Goal: Check status: Check status

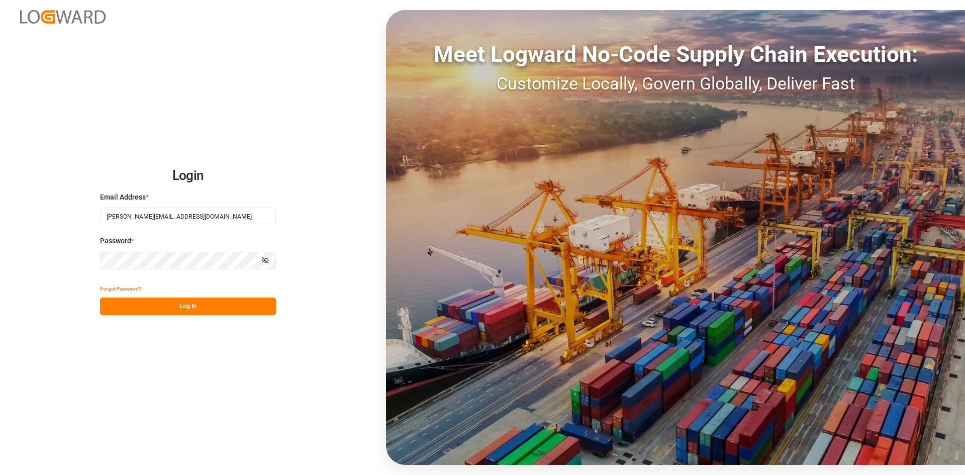
click at [176, 311] on button "Log In" at bounding box center [188, 306] width 176 height 18
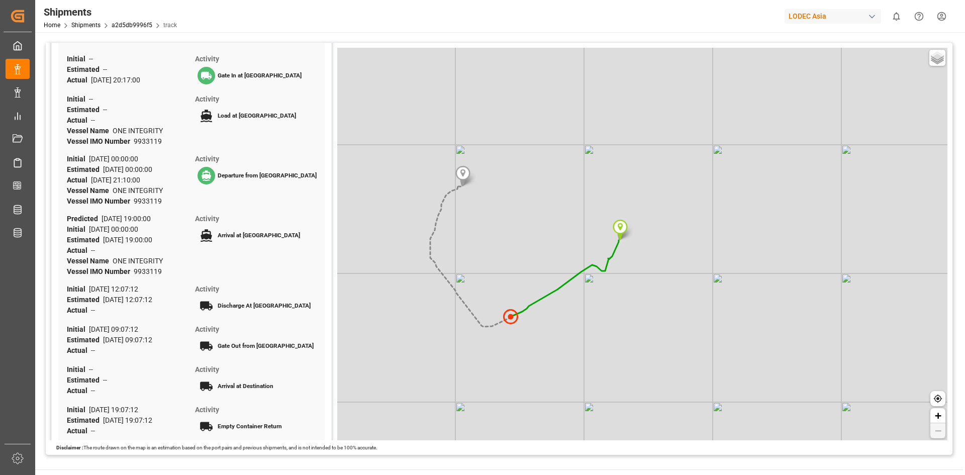
scroll to position [134, 0]
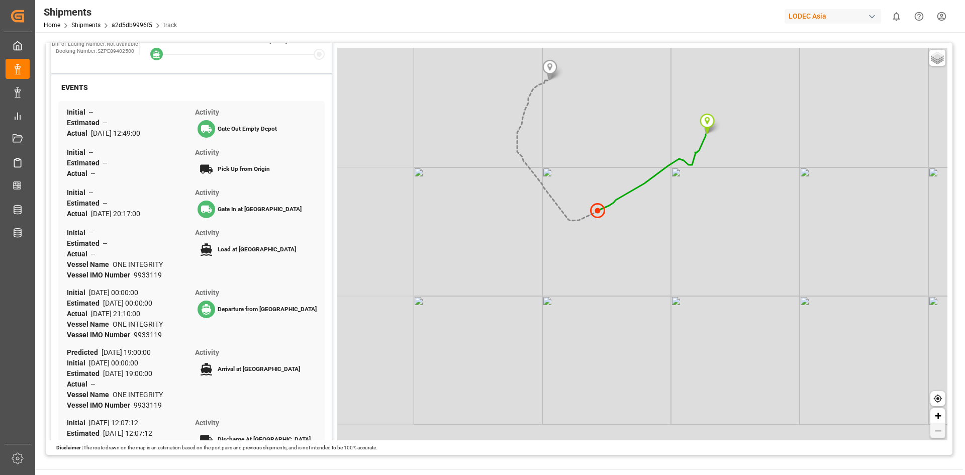
drag, startPoint x: 464, startPoint y: 271, endPoint x: 551, endPoint y: 165, distance: 137.1
click at [551, 165] on div "Basic Grayscale Streets Dark + −" at bounding box center [642, 244] width 610 height 392
click at [124, 26] on link "a2d5db9996f5" at bounding box center [132, 25] width 41 height 7
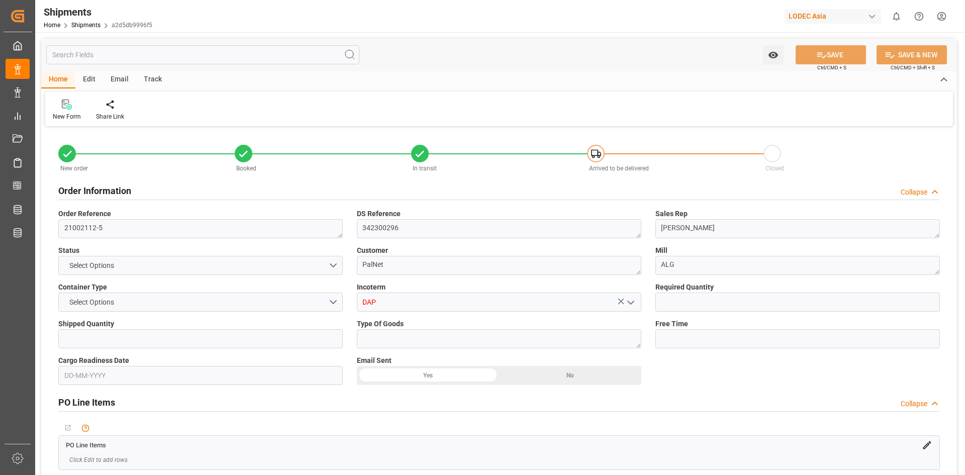
type input "1"
type input "9933119"
type input "CNYTN"
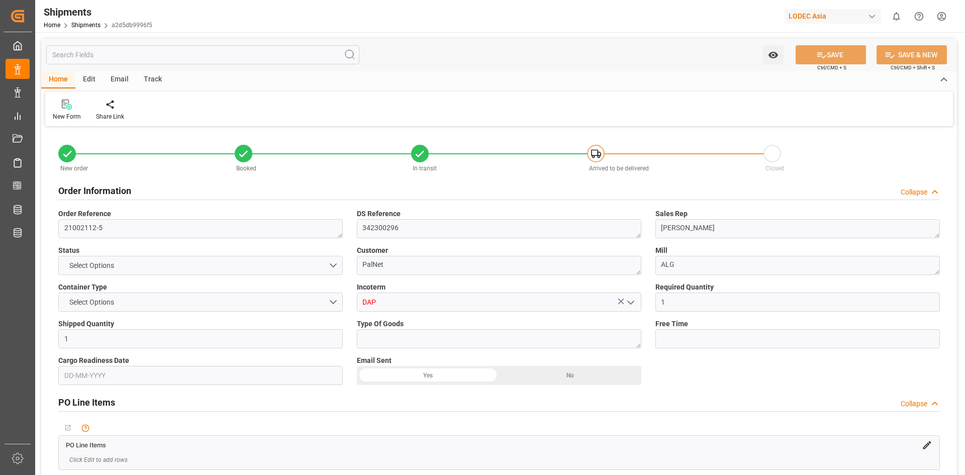
type input "NLRTM"
type input "CNYTN"
type input "NLRTM"
type input "9933119"
type input "[DATE] 20:17"
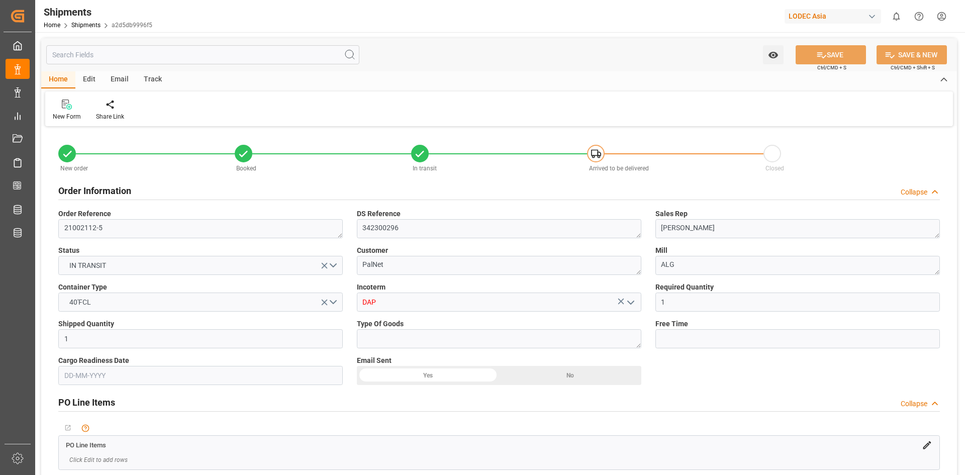
type input "[DATE] 00:00"
type input "[DATE] 21:10"
type input "[DATE] 19:00"
type input "[DATE] 12:49"
type input "[DATE] 15:19"
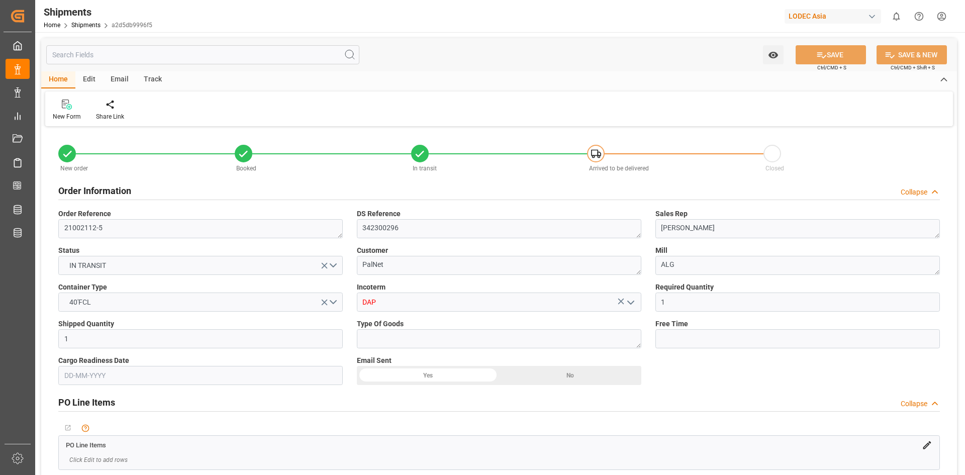
type input "[DATE] 21:38"
type input "[DATE] 19:00"
type input "[DATE] 18:42"
type input "[DATE] 12:07"
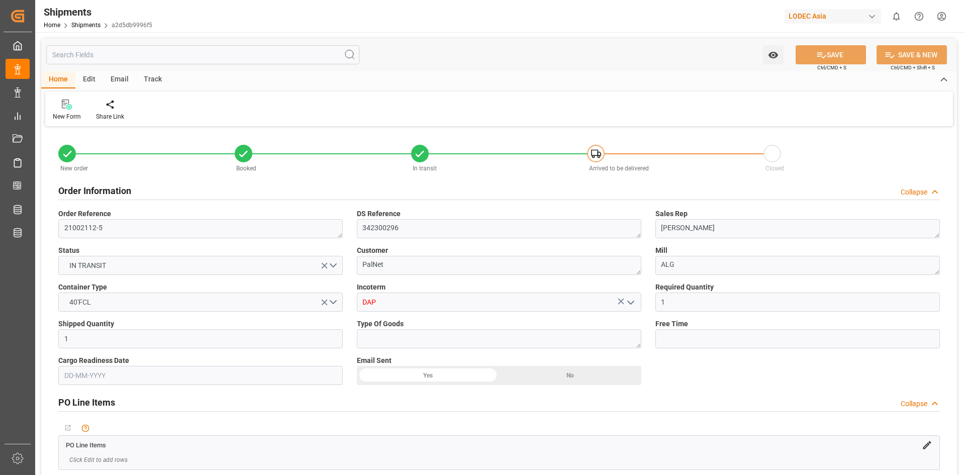
type input "[DATE] 09:07"
type input "[DATE] 18:42"
type input "[DATE] 19:07"
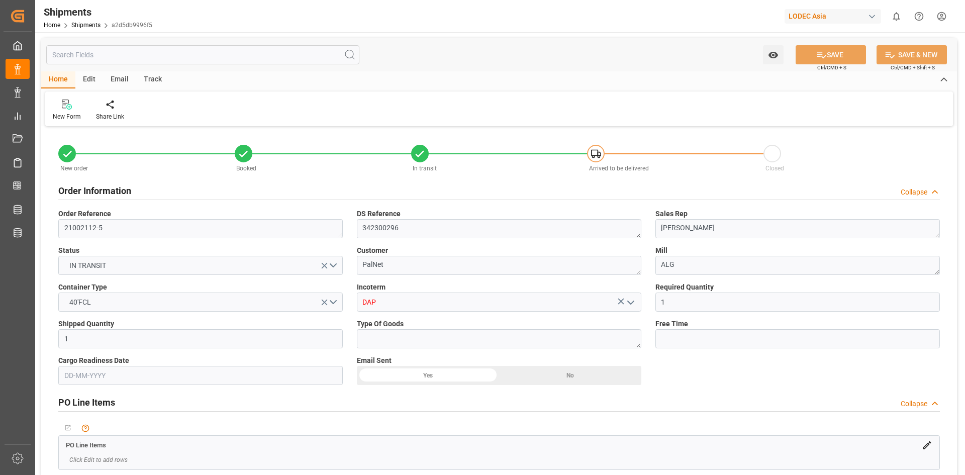
click at [156, 79] on div "Track" at bounding box center [152, 79] width 33 height 17
click at [234, 116] on div "Tracking" at bounding box center [498, 108] width 907 height 35
click at [50, 111] on div "Tracking" at bounding box center [64, 110] width 39 height 22
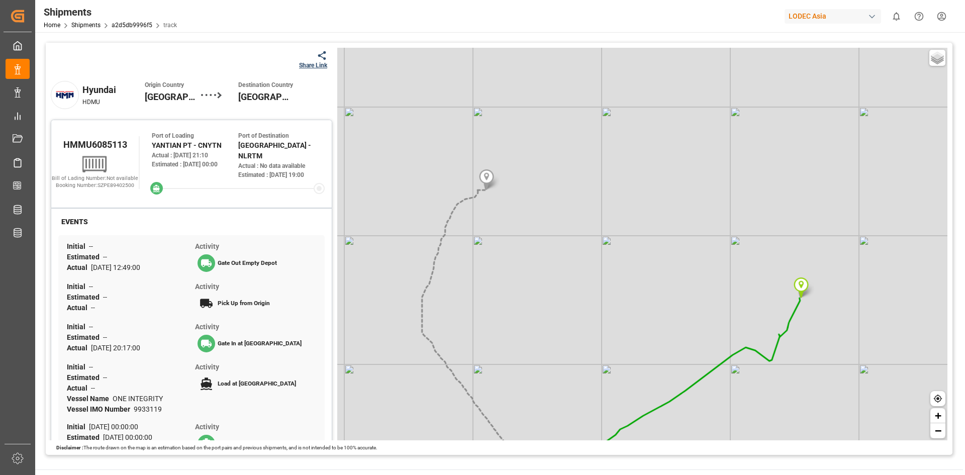
click at [301, 65] on div "Share Link" at bounding box center [313, 65] width 28 height 9
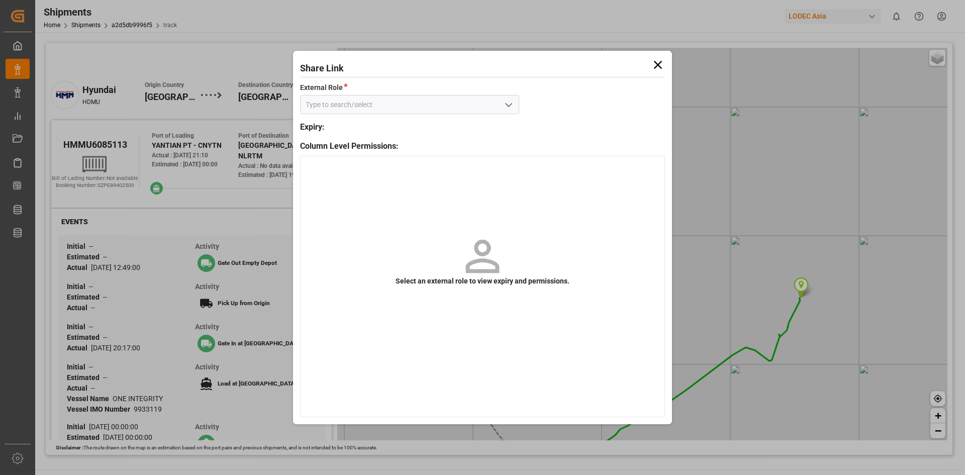
click at [655, 64] on icon at bounding box center [658, 65] width 14 height 14
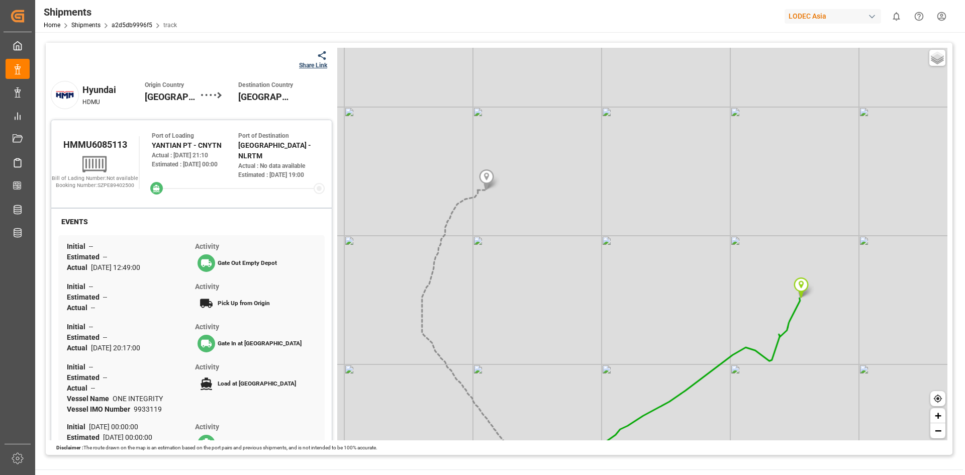
click at [301, 67] on div "Share Link" at bounding box center [313, 65] width 28 height 9
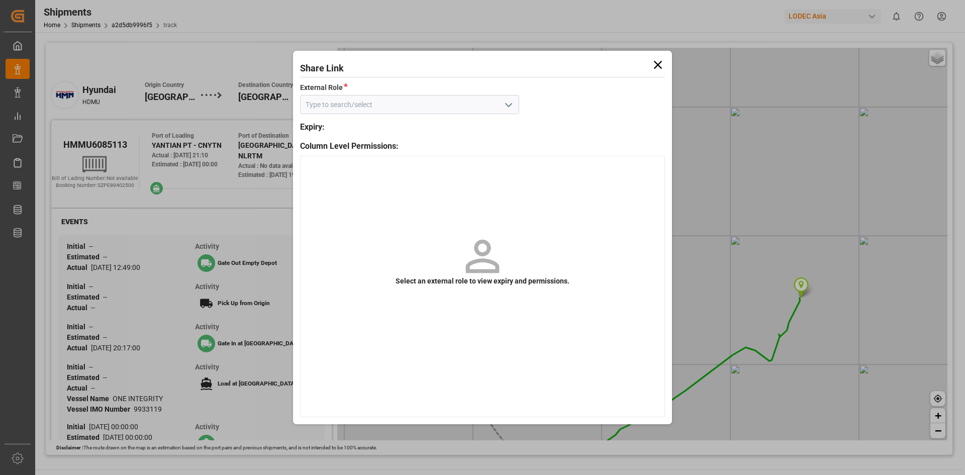
click at [657, 70] on icon at bounding box center [658, 65] width 14 height 14
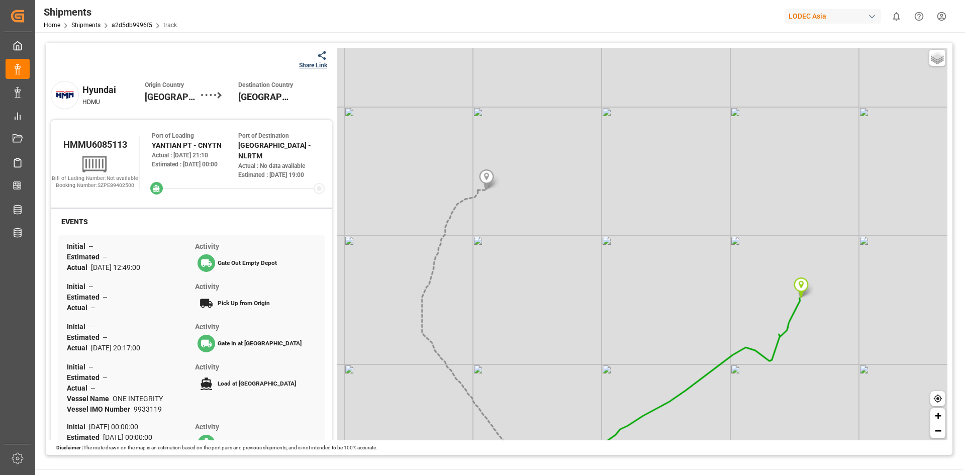
click at [308, 62] on div "Share Link" at bounding box center [313, 65] width 28 height 9
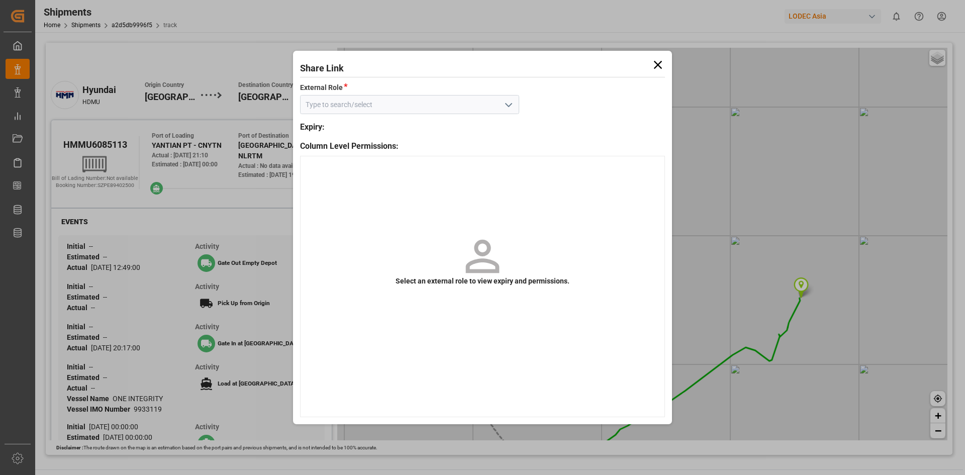
click at [511, 97] on button "open menu" at bounding box center [507, 105] width 15 height 16
click at [429, 120] on div "Default tracking role" at bounding box center [409, 127] width 218 height 23
type input "Default tracking role"
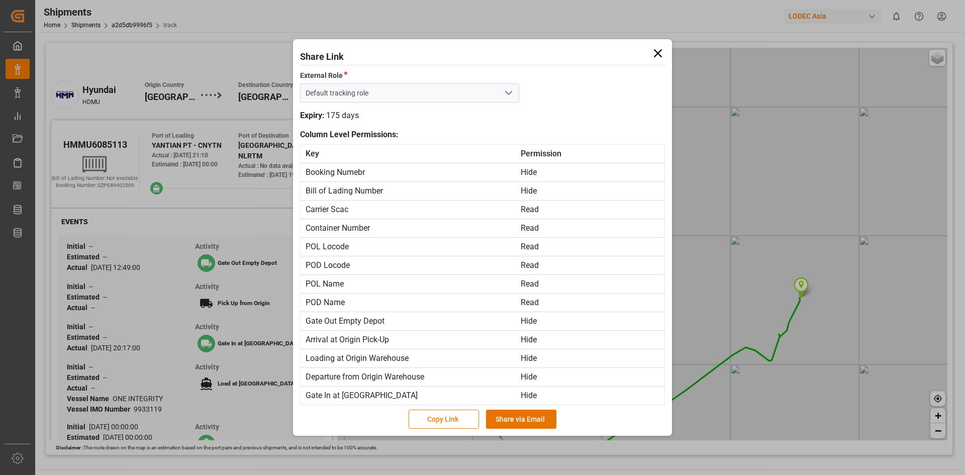
click at [446, 418] on button "Copy Link" at bounding box center [443, 418] width 70 height 19
click at [666, 47] on div "Share Link External Role * Default tracking role Preview Expiry: 175 days Colum…" at bounding box center [482, 237] width 379 height 397
click at [659, 54] on icon at bounding box center [658, 53] width 8 height 8
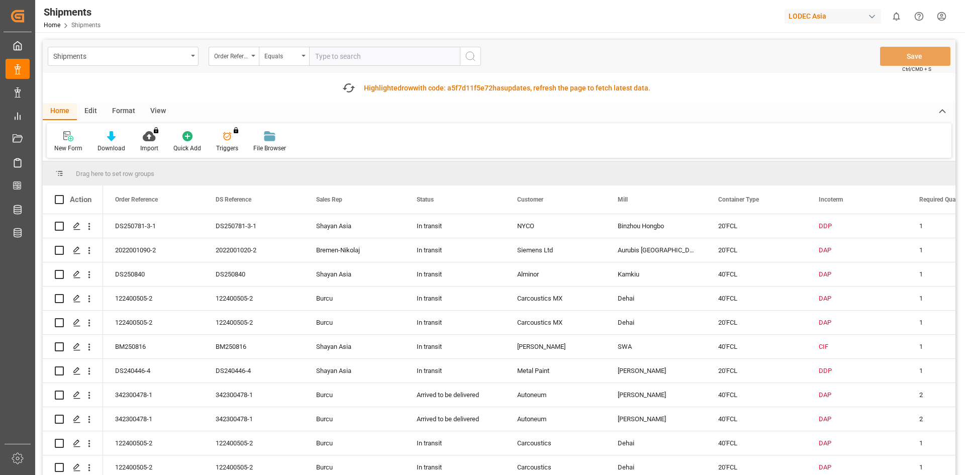
scroll to position [513, 0]
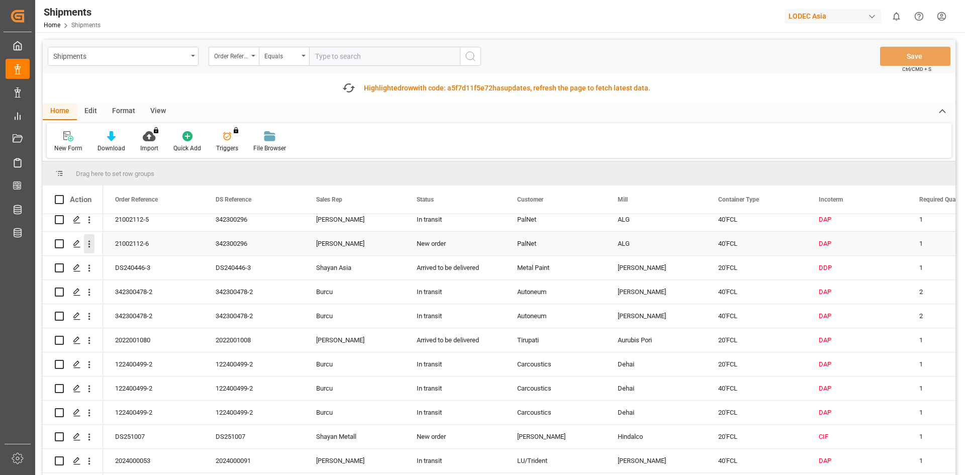
click at [89, 249] on icon "open menu" at bounding box center [89, 244] width 11 height 11
click at [123, 322] on span "Track Shipment" at bounding box center [154, 326] width 93 height 9
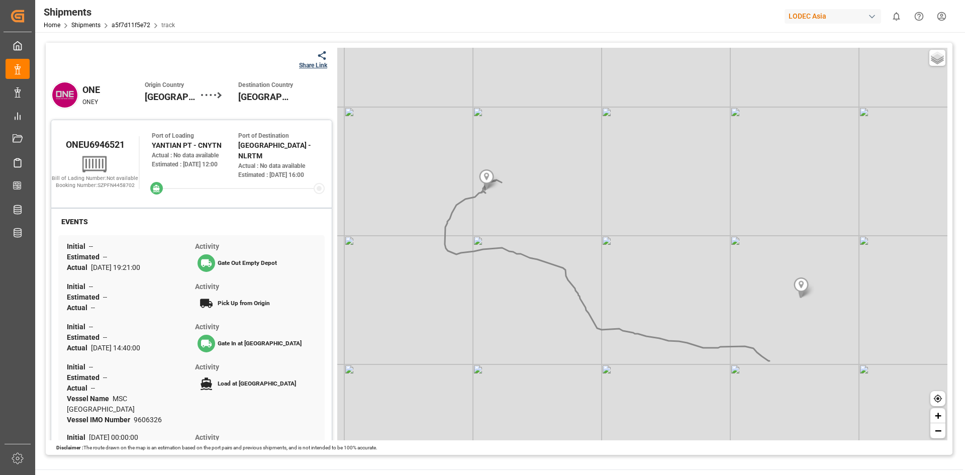
click at [765, 316] on div "Basic Grayscale Streets Dark + −" at bounding box center [642, 244] width 610 height 392
click at [166, 26] on span "track" at bounding box center [168, 25] width 14 height 7
click at [136, 25] on link "a5f7d11f5e72" at bounding box center [131, 25] width 39 height 7
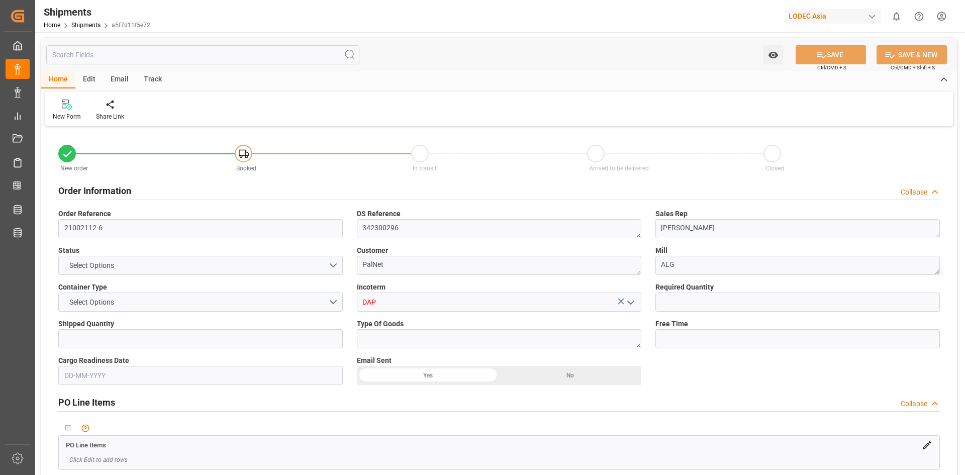
type input "1"
type input "9606326"
type input "CNYTN"
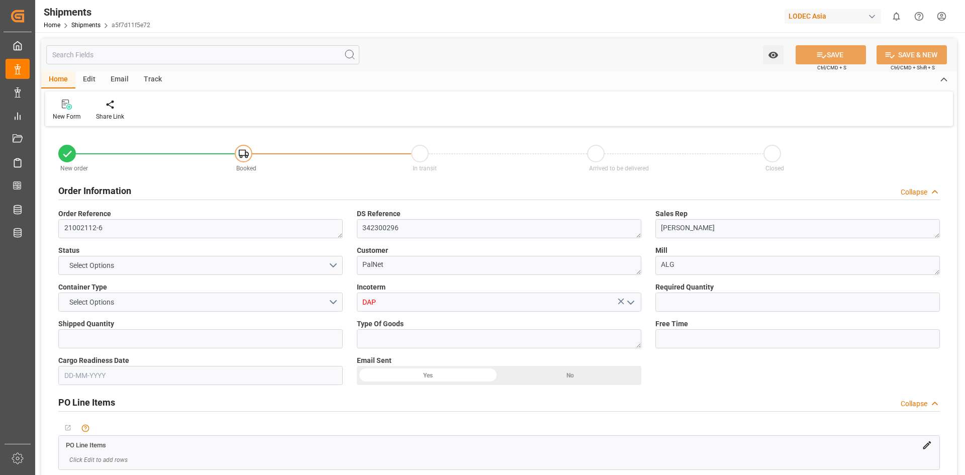
type input "NLRTM"
type input "CNYTN"
type input "NLRTM"
type input "9606326"
type input "14-08-2025 14:40"
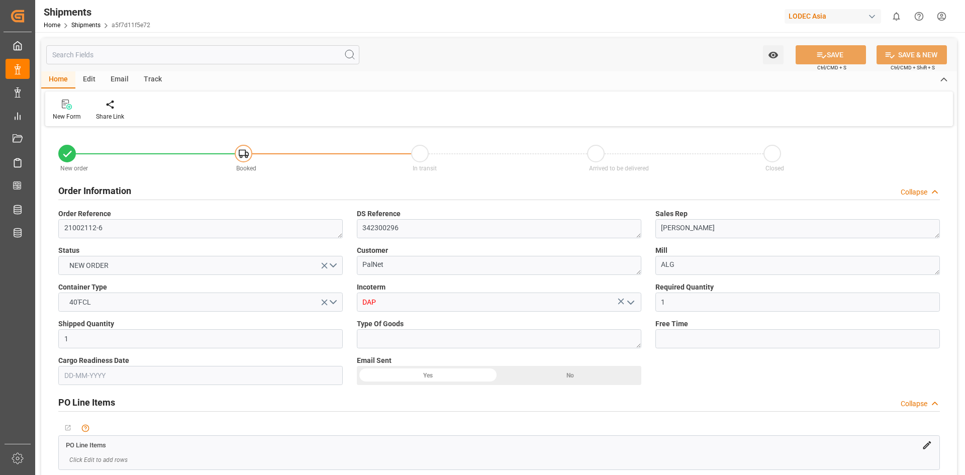
type input "21-08-2025 12:00"
type input "01-10-2025 16:00"
type input "10-08-2025 19:21"
type input "21-08-2025 12:00"
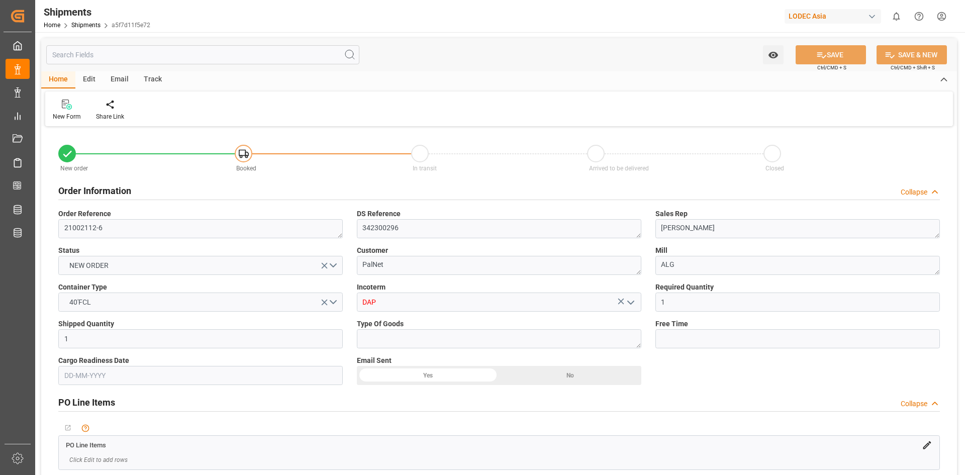
type input "21-08-2025 12:00"
type input "01-10-2025 16:00"
type input "02-10-2025 15:42"
type input "01-10-2025 17:30"
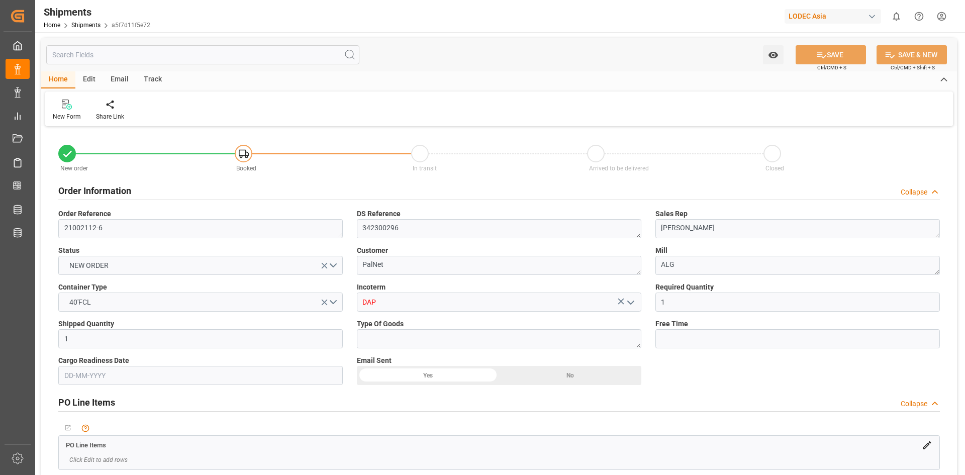
type input "01-10-2025 22:00"
type input "06-10-2025 15:42"
type input "02-10-2025 02:00"
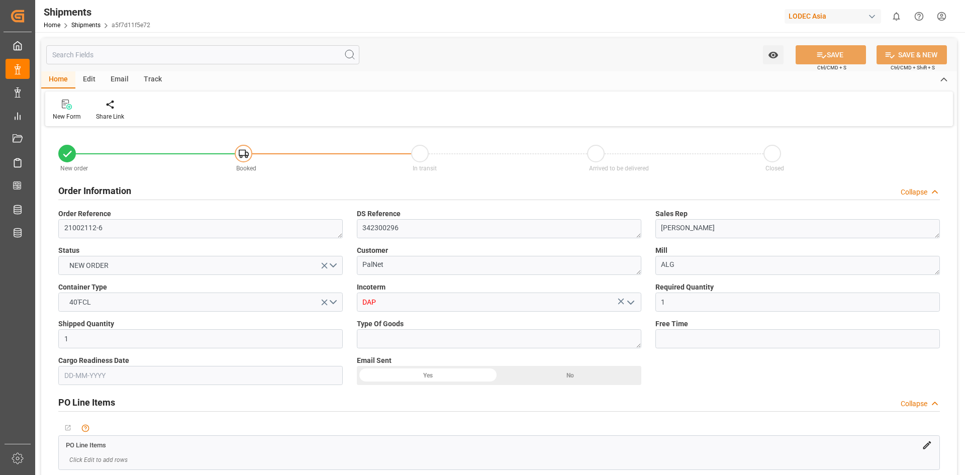
click at [151, 77] on div "Track" at bounding box center [152, 79] width 33 height 17
click at [63, 107] on icon at bounding box center [64, 106] width 10 height 7
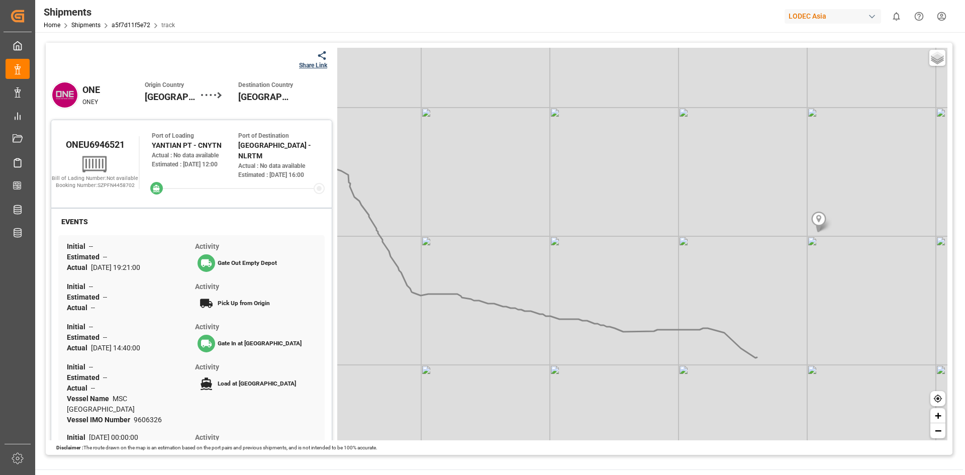
click at [310, 64] on div "Share Link" at bounding box center [313, 65] width 28 height 9
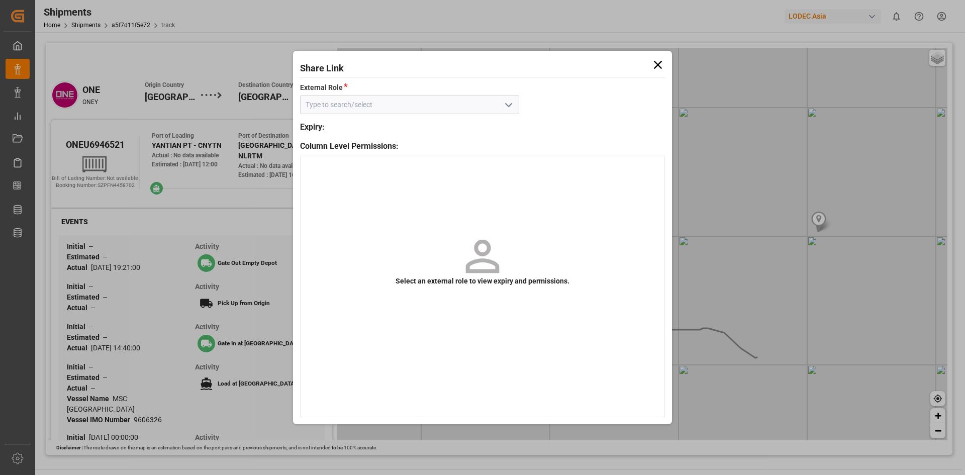
click at [662, 63] on icon at bounding box center [658, 65] width 14 height 14
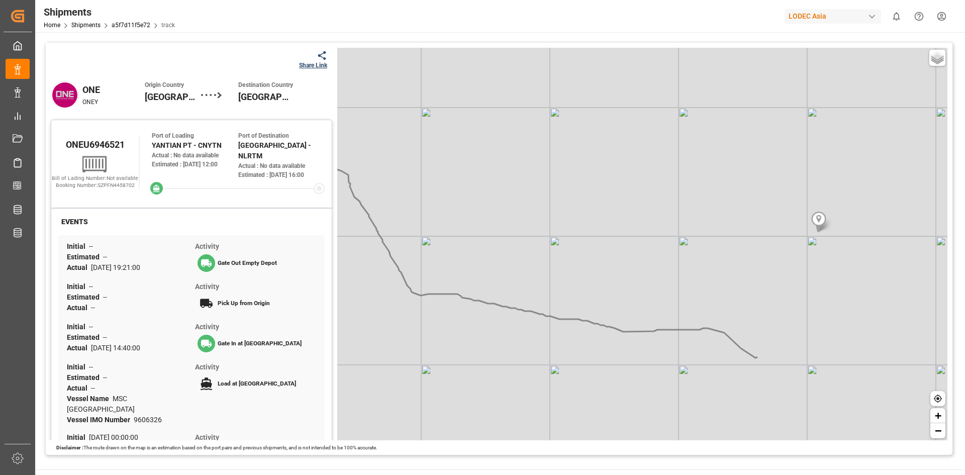
click at [301, 65] on div "Share Link" at bounding box center [313, 65] width 28 height 9
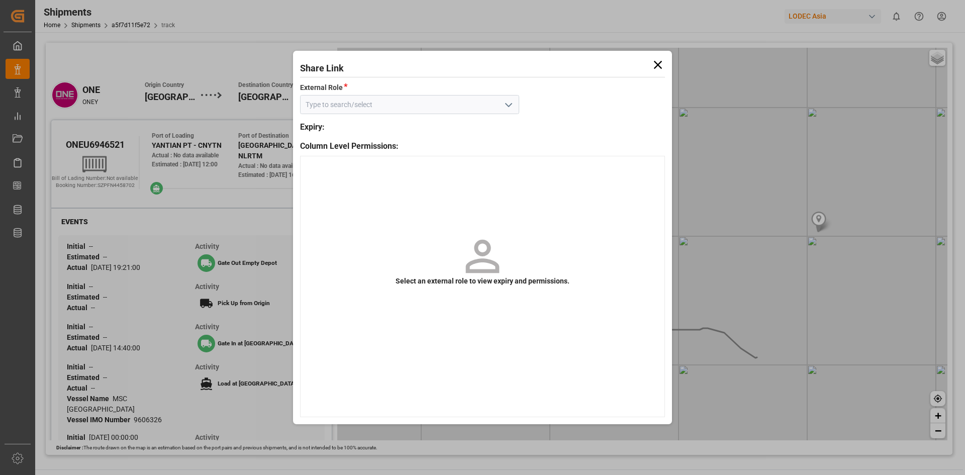
click at [417, 115] on div "External Role *" at bounding box center [482, 97] width 365 height 41
click at [417, 112] on input at bounding box center [409, 104] width 219 height 19
click at [508, 108] on icon "open menu" at bounding box center [508, 105] width 12 height 12
click at [407, 120] on div "Default tracking role" at bounding box center [409, 127] width 218 height 23
type input "Default tracking role"
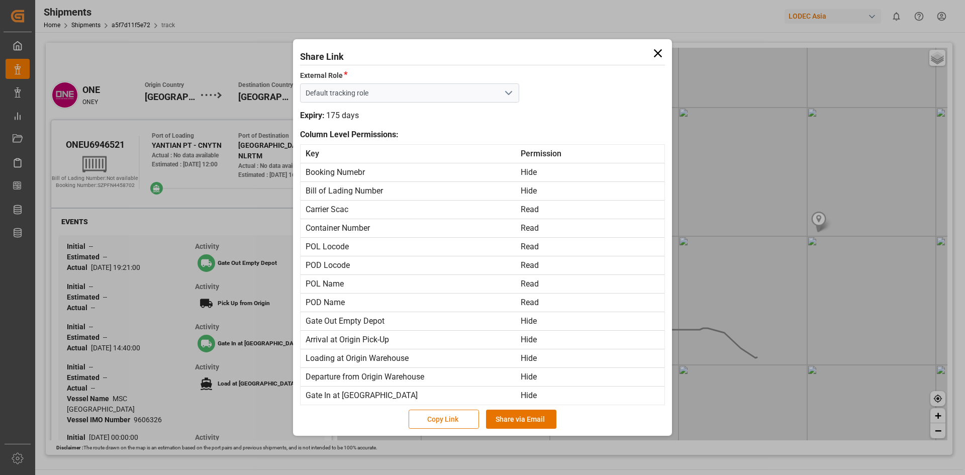
click at [451, 420] on button "Copy Link" at bounding box center [443, 418] width 70 height 19
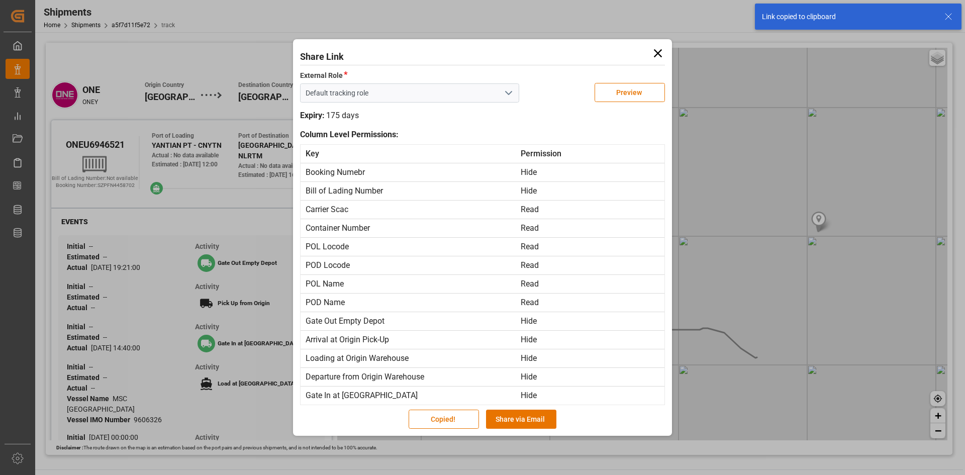
click at [658, 56] on icon at bounding box center [658, 53] width 14 height 14
